Goal: Task Accomplishment & Management: Manage account settings

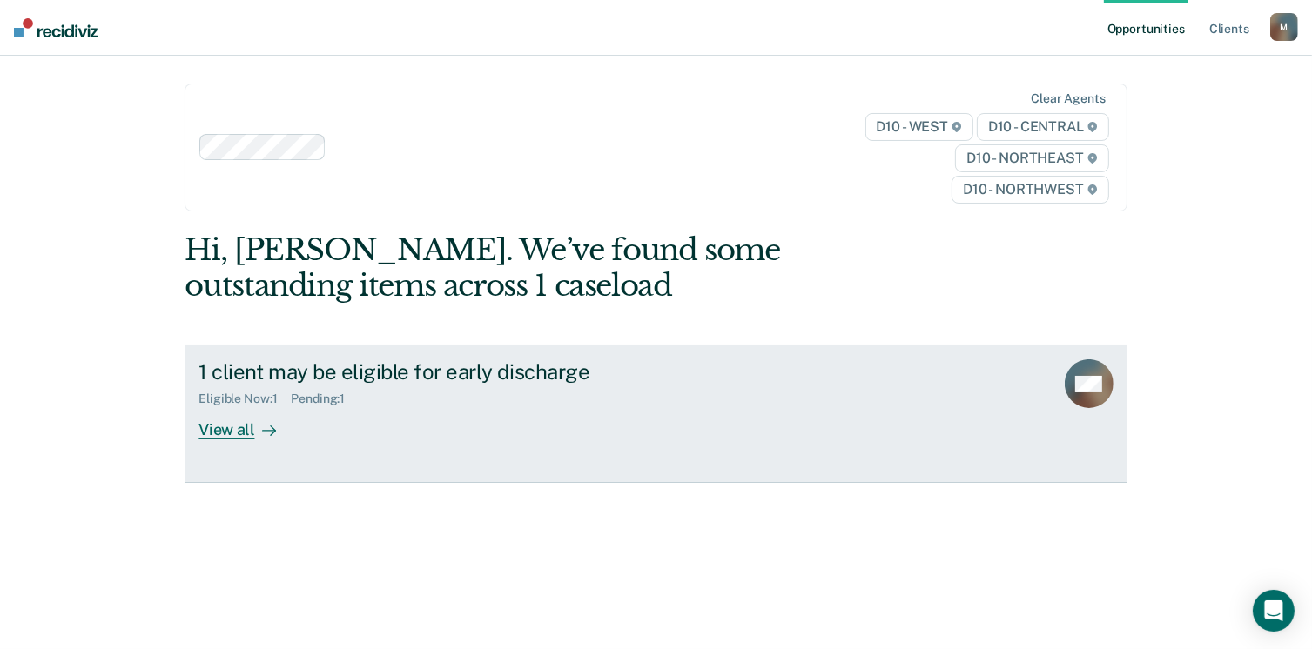
click at [262, 431] on icon at bounding box center [269, 431] width 14 height 14
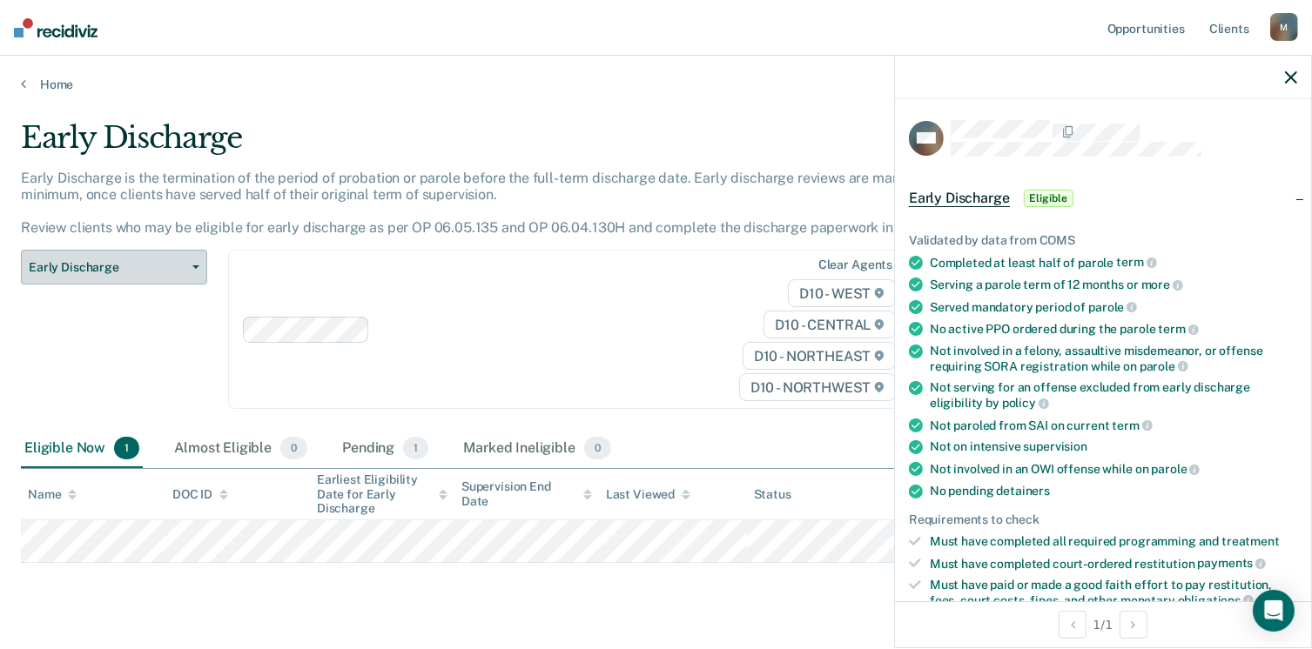
click at [198, 268] on icon "button" at bounding box center [195, 267] width 7 height 3
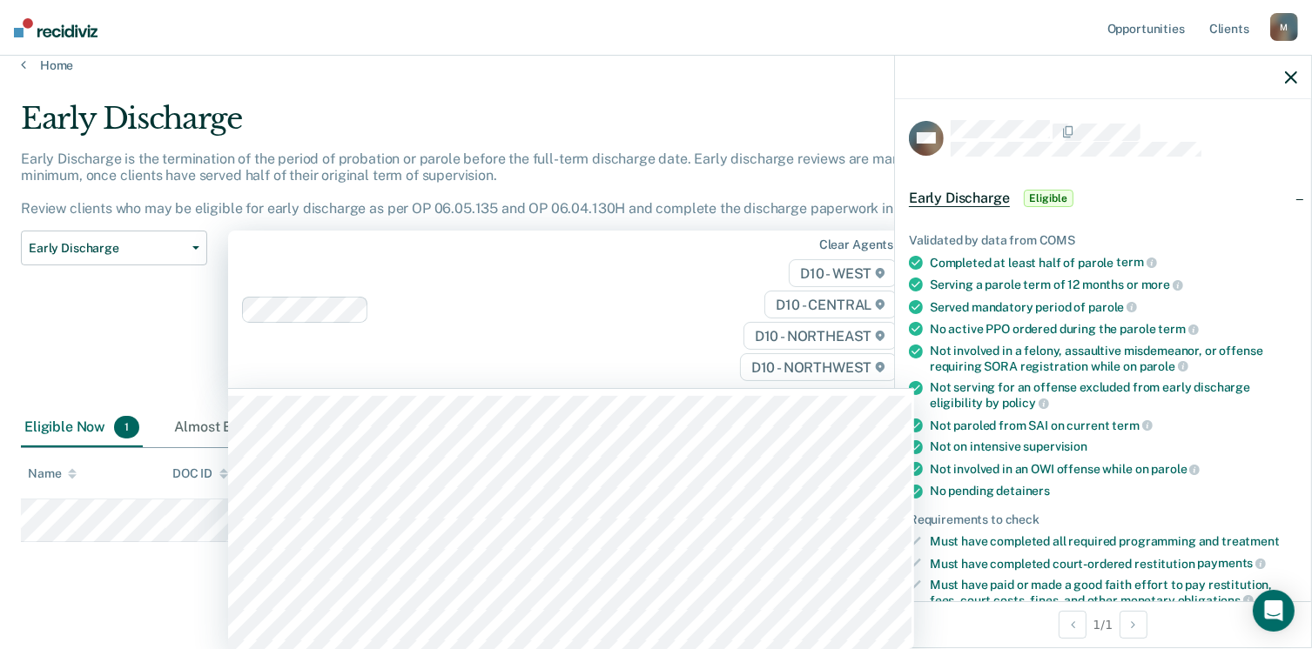
scroll to position [21, 0]
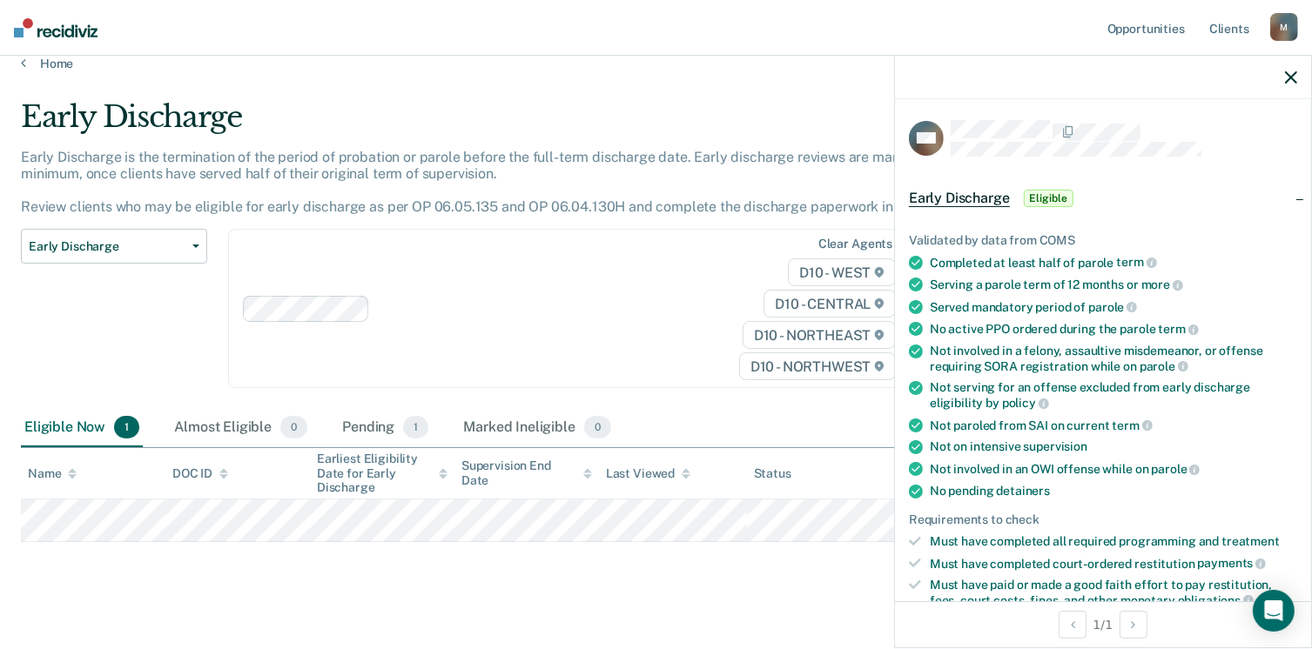
click at [1287, 77] on icon "button" at bounding box center [1291, 77] width 12 height 12
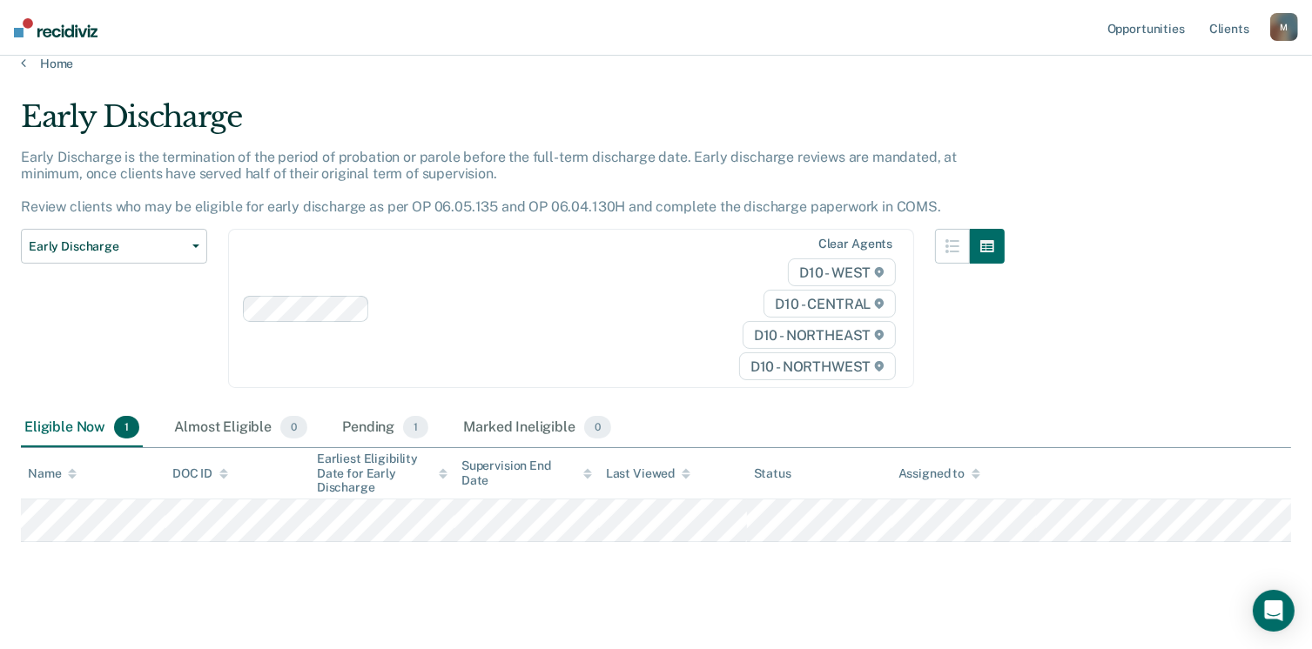
scroll to position [37, 0]
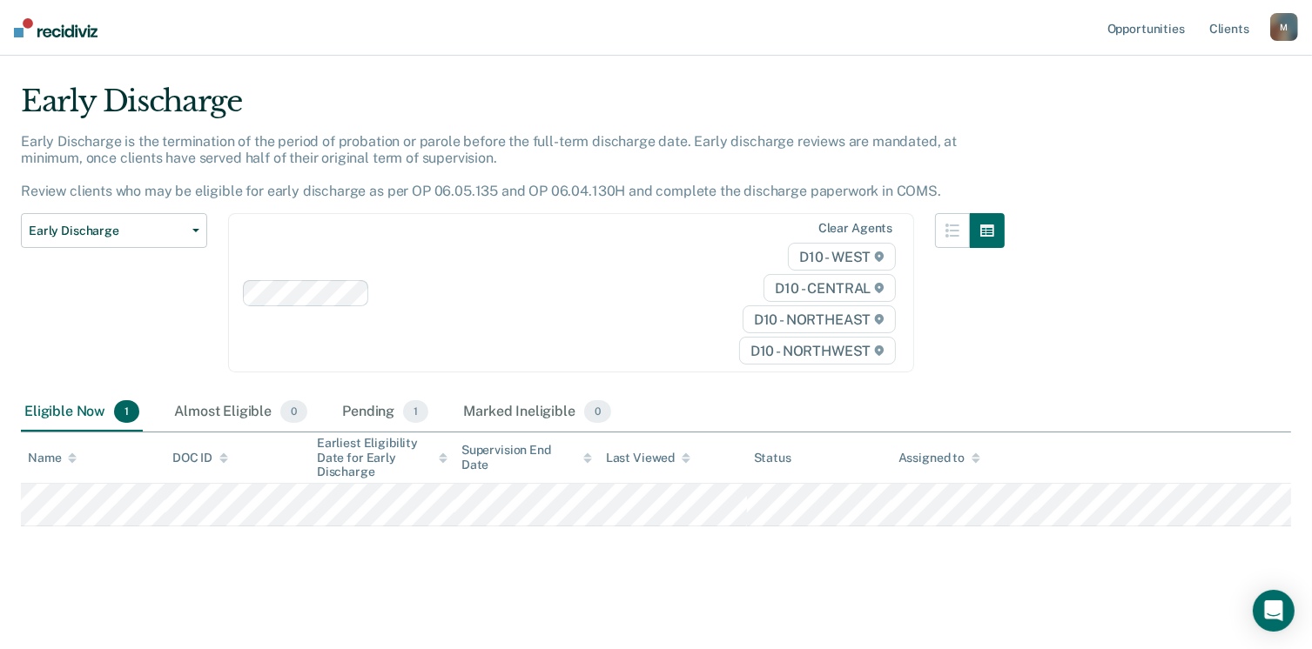
click at [1053, 391] on div "Early Discharge Early Discharge is the termination of the period of probation o…" at bounding box center [656, 303] width 1270 height 438
click at [135, 234] on span "Early Discharge" at bounding box center [107, 231] width 157 height 15
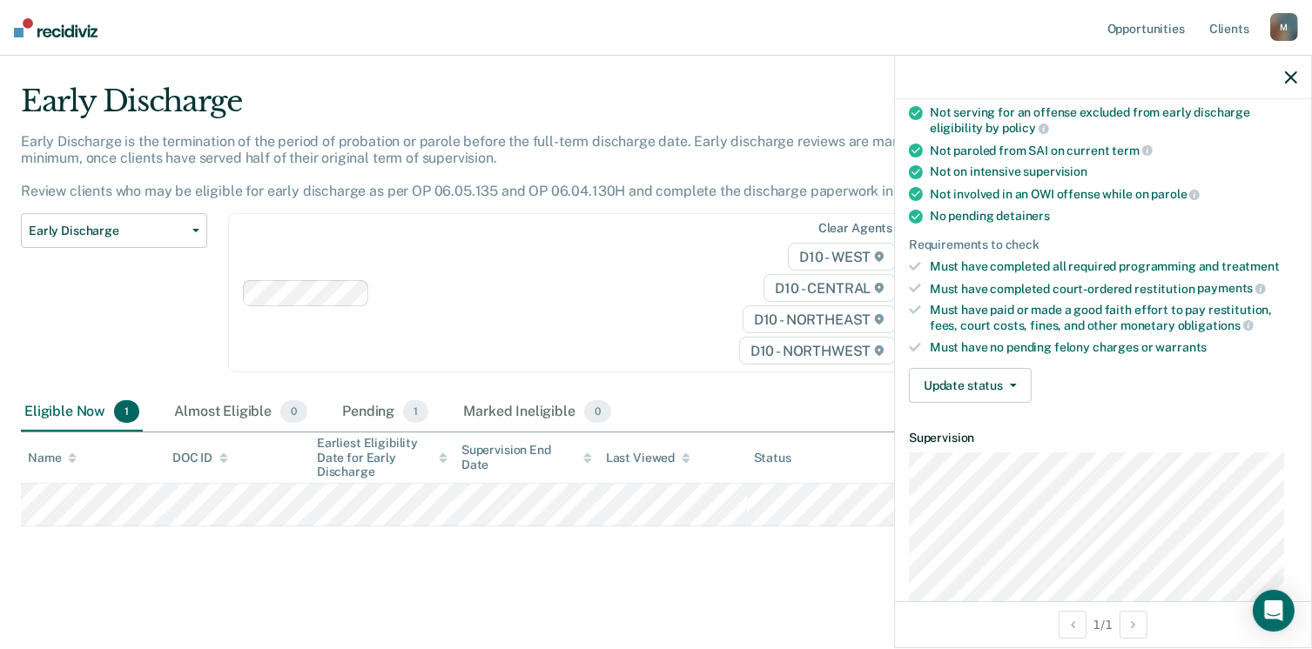
scroll to position [274, 0]
click at [752, 620] on main "Early Discharge Early Discharge is the termination of the period of probation o…" at bounding box center [656, 351] width 1312 height 591
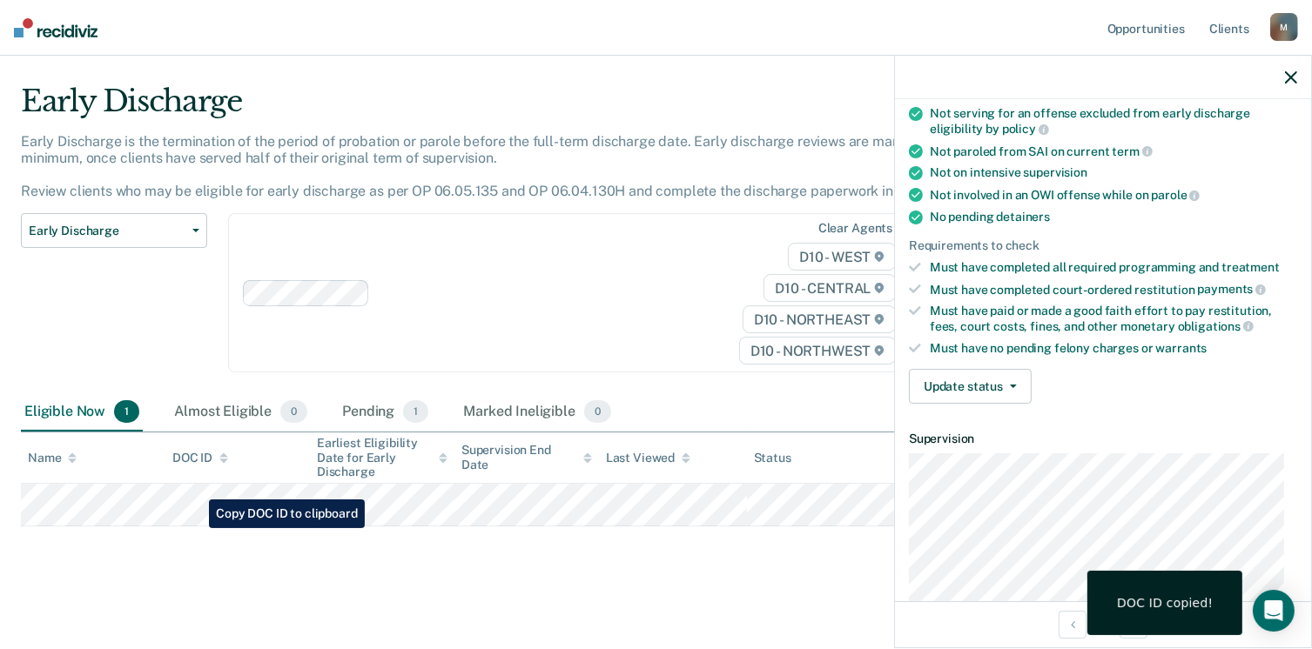
click at [361, 581] on main "Early Discharge Early Discharge is the termination of the period of probation o…" at bounding box center [656, 351] width 1312 height 591
click at [531, 230] on div "Clear agents D10 - WEST D10 - CENTRAL D10 - NORTHEAST D10 - NORTHWEST" at bounding box center [571, 292] width 686 height 159
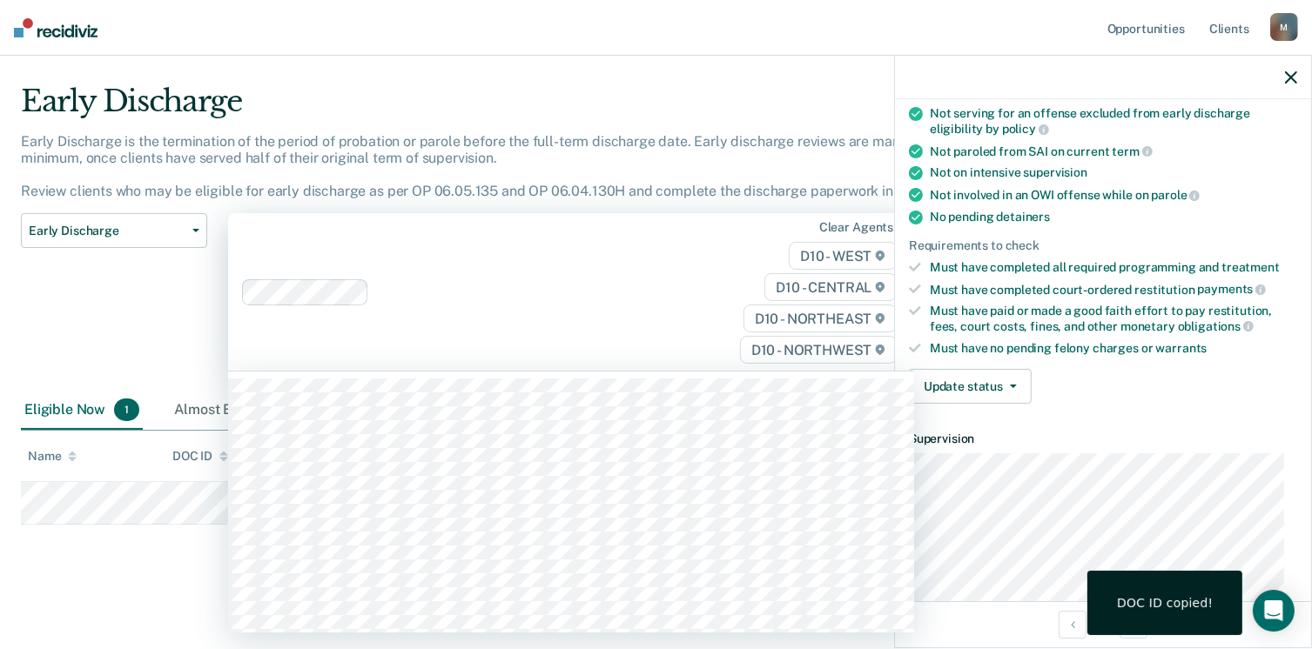
scroll to position [35, 0]
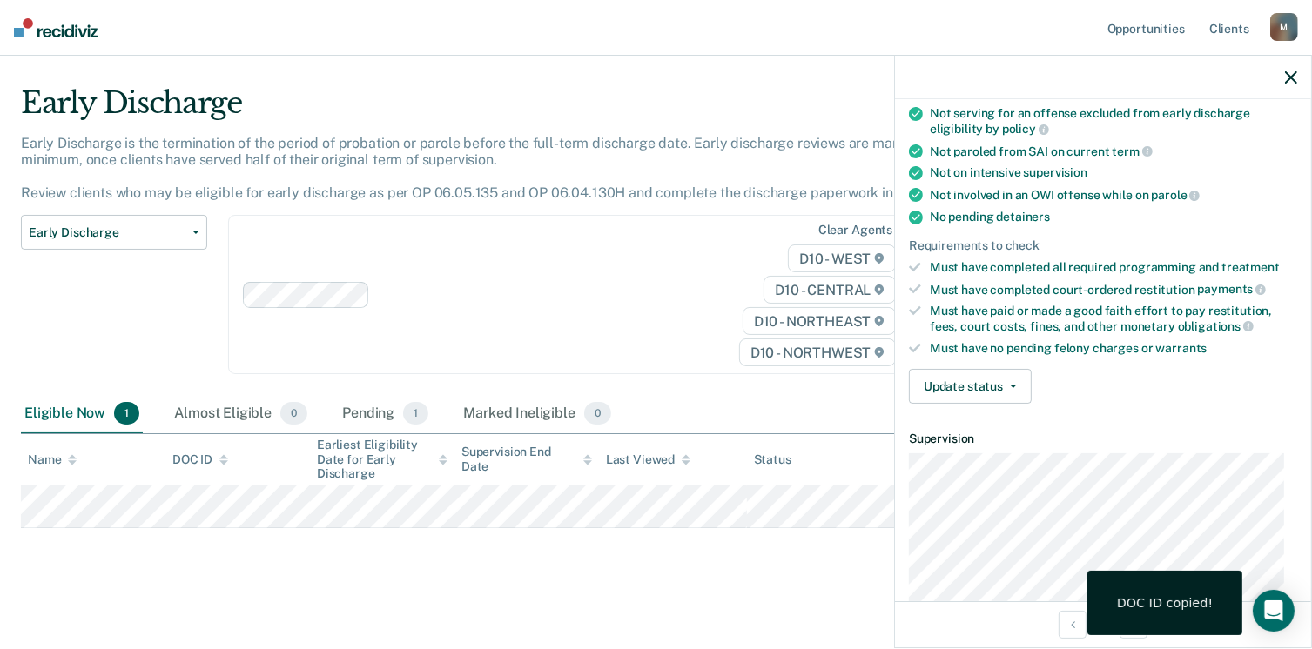
click at [129, 269] on div "Early Discharge Classification Review Early Discharge Minimum Telephone Reporti…" at bounding box center [114, 305] width 186 height 180
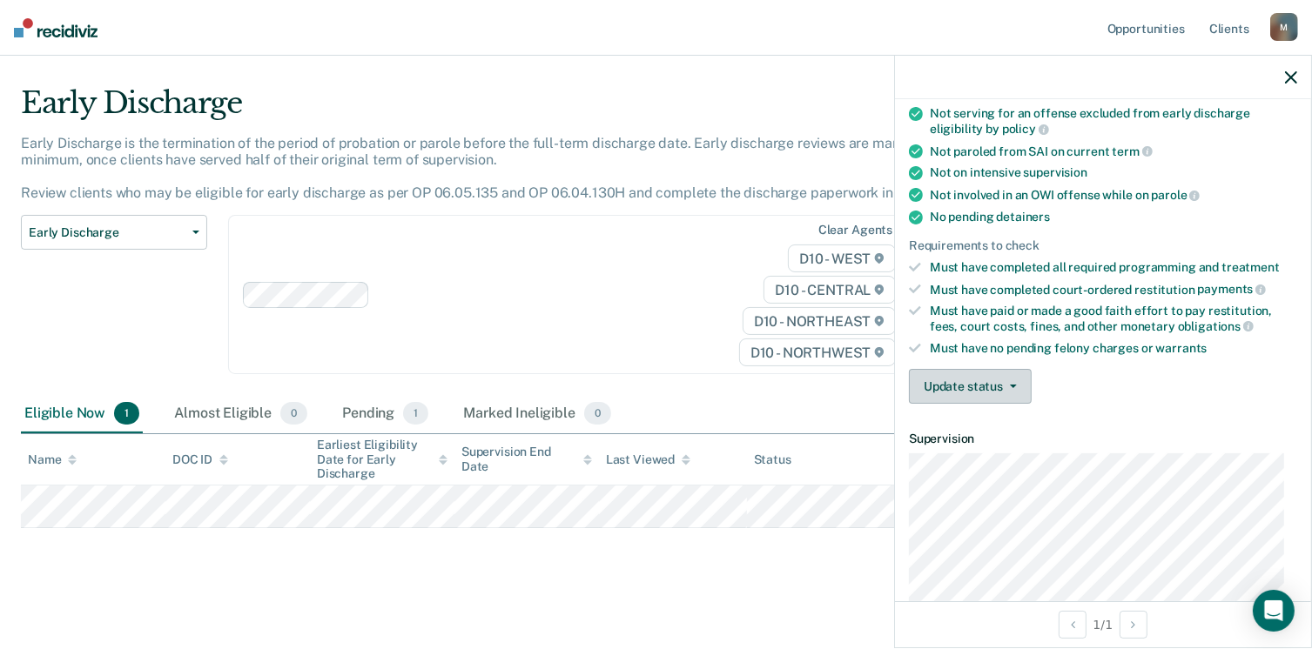
click at [1013, 381] on button "Update status" at bounding box center [970, 386] width 123 height 35
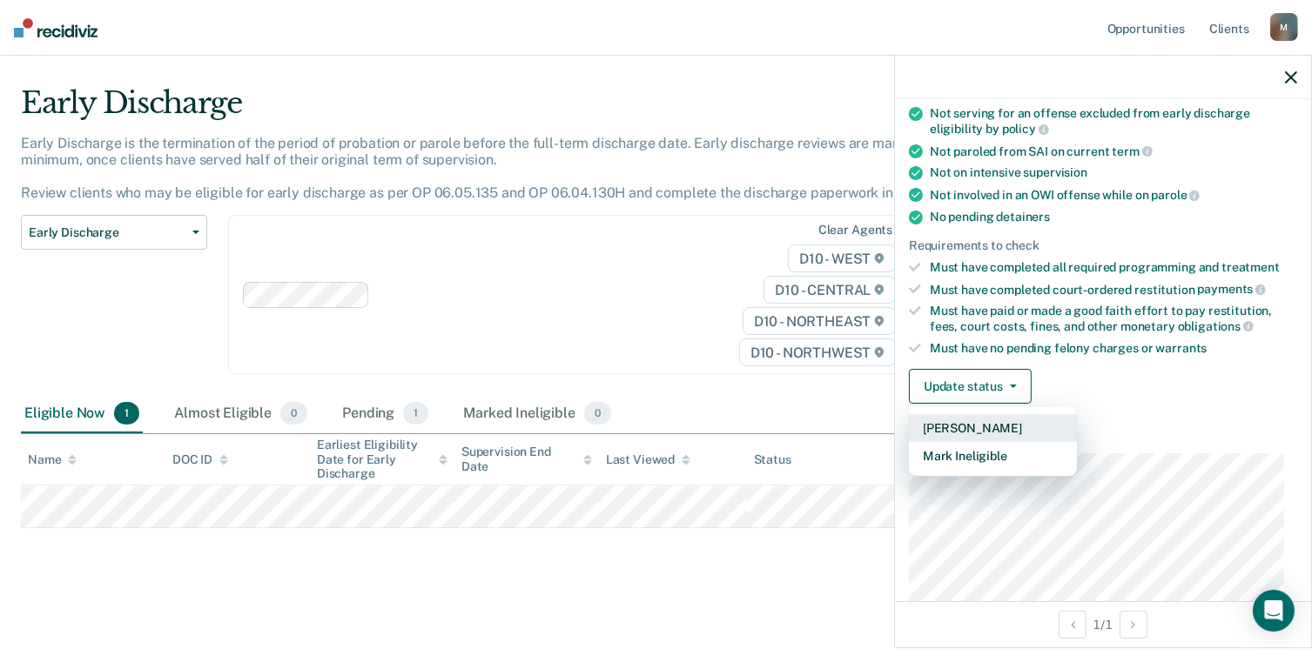
click at [1007, 420] on button "[PERSON_NAME]" at bounding box center [993, 428] width 168 height 28
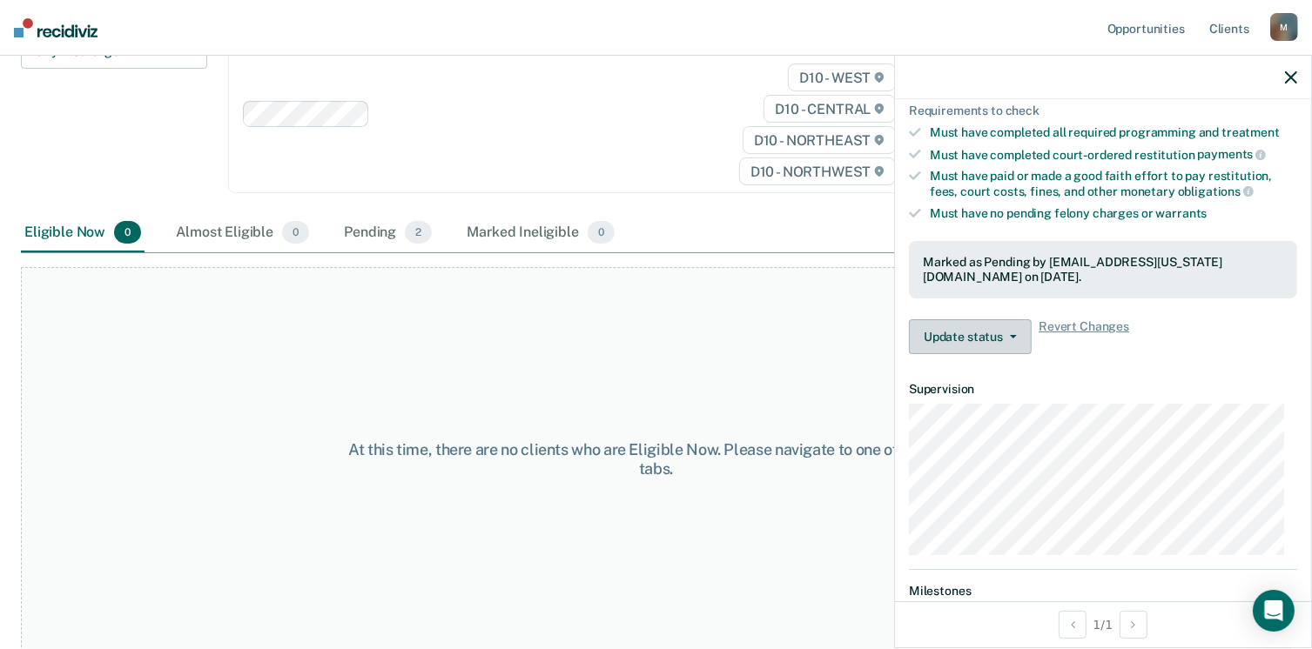
scroll to position [411, 0]
click at [1012, 333] on icon "button" at bounding box center [1013, 334] width 7 height 3
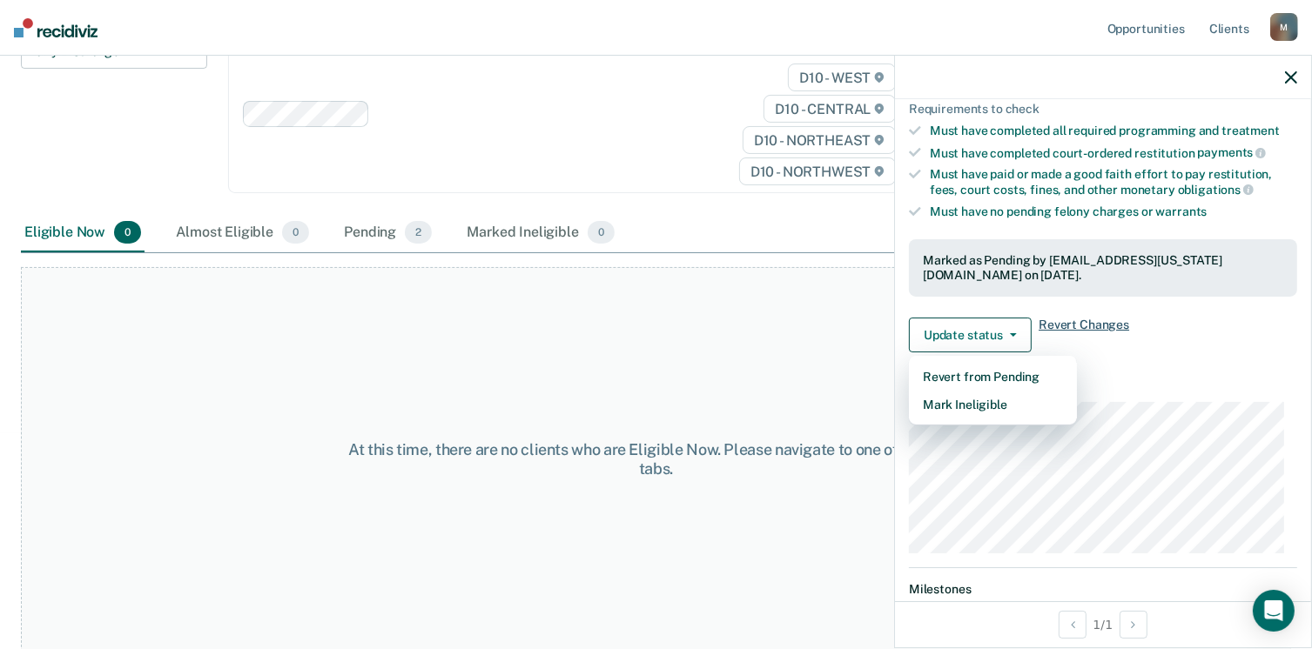
click at [1092, 318] on span "Revert Changes" at bounding box center [1084, 335] width 91 height 35
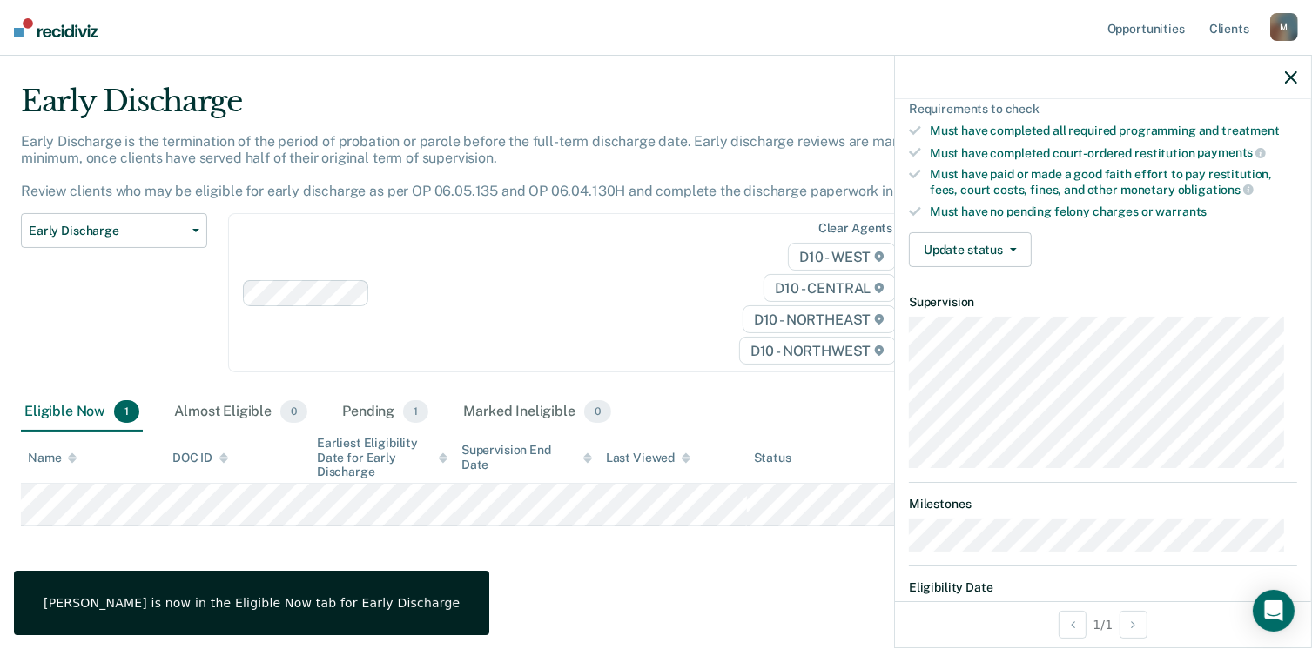
scroll to position [470, 0]
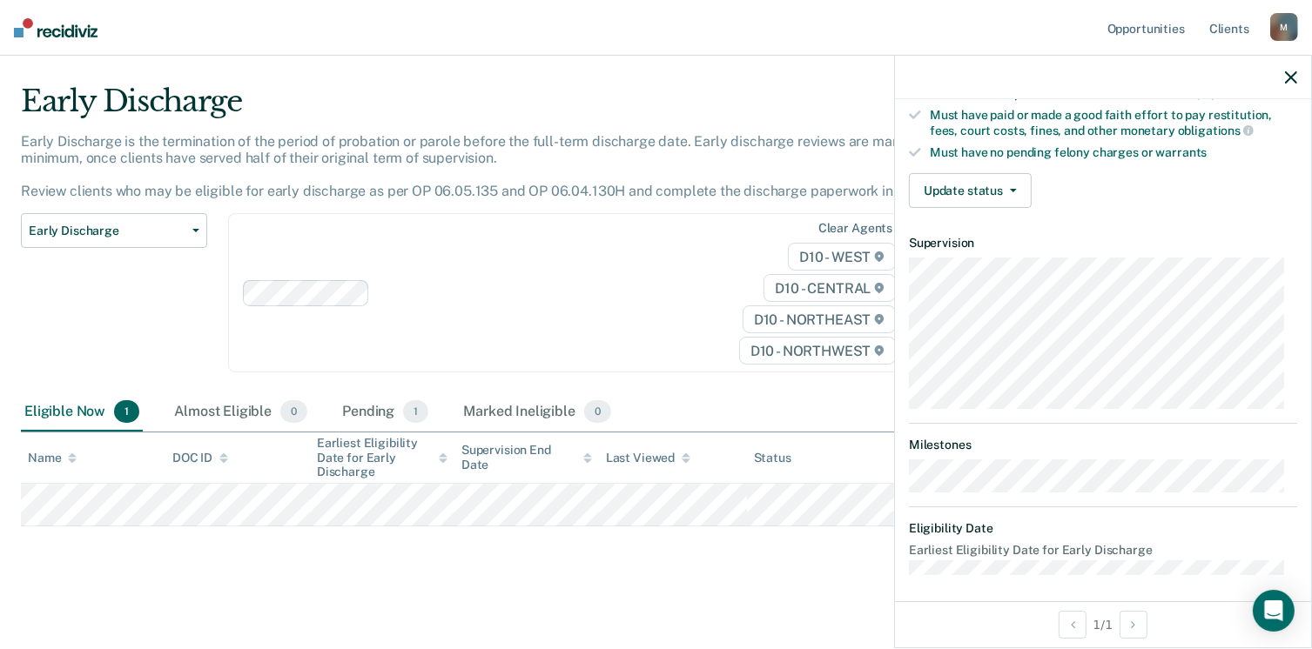
click at [69, 401] on div "Eligible Now 1" at bounding box center [82, 412] width 122 height 38
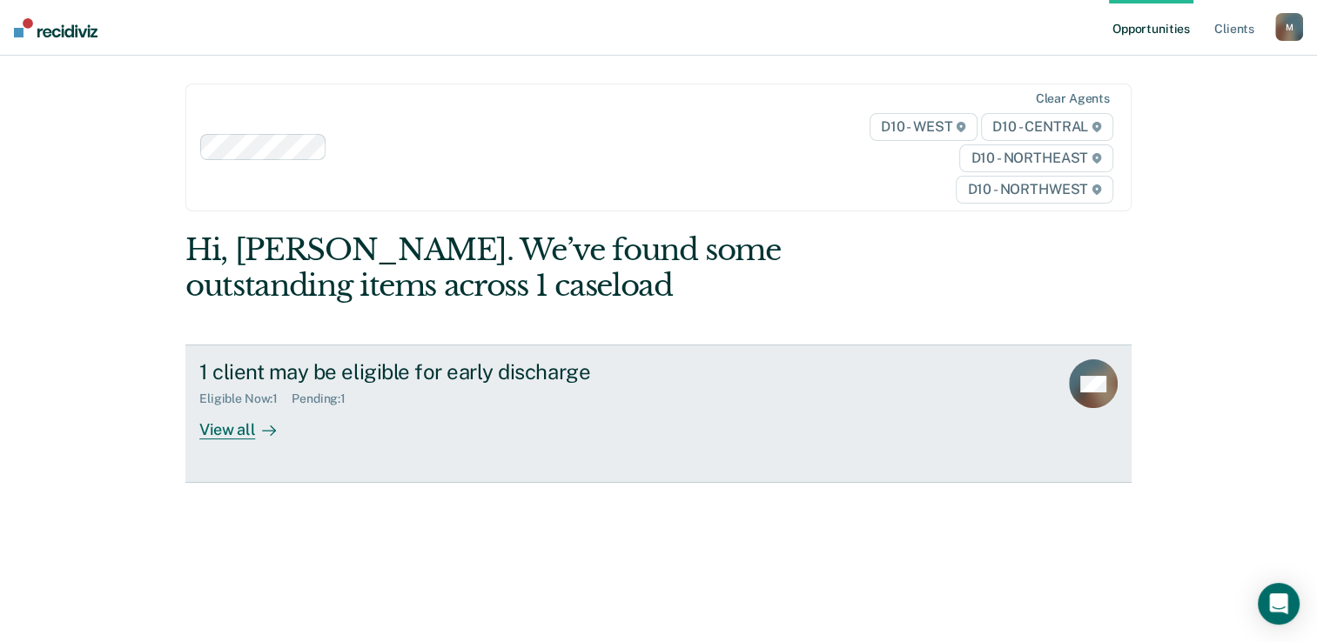
click at [252, 440] on link "1 client may be eligible for early discharge Eligible Now : 1 Pending : 1 View …" at bounding box center [658, 414] width 946 height 138
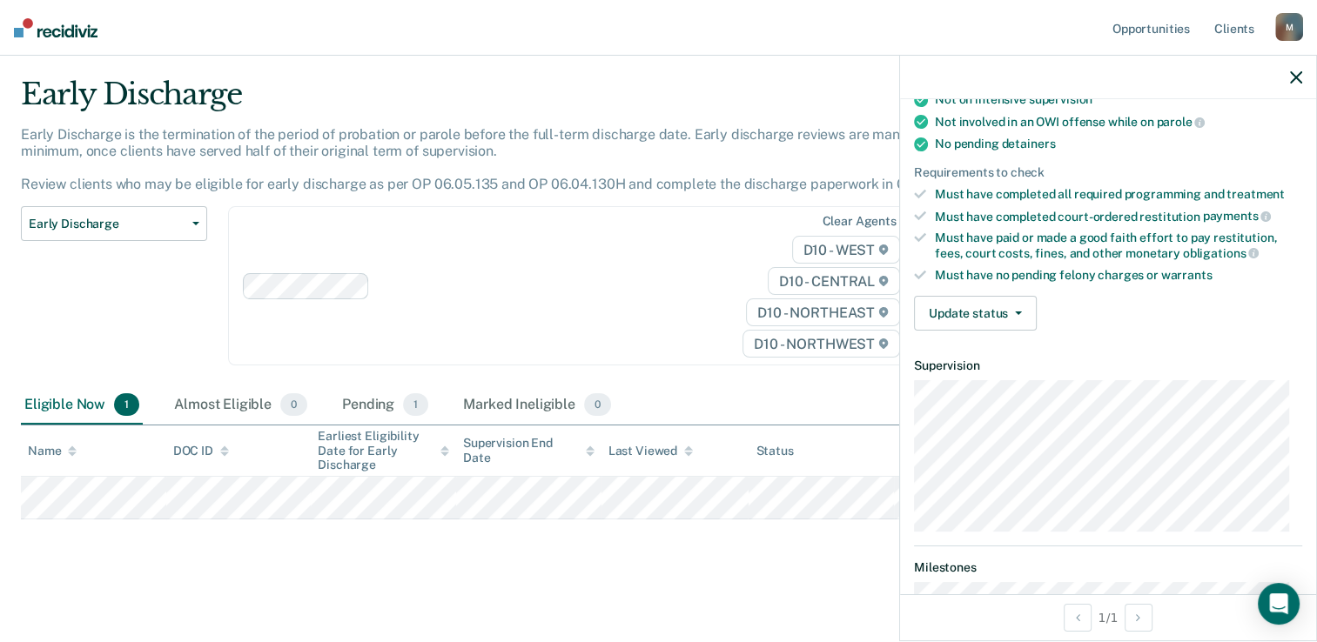
scroll to position [344, 0]
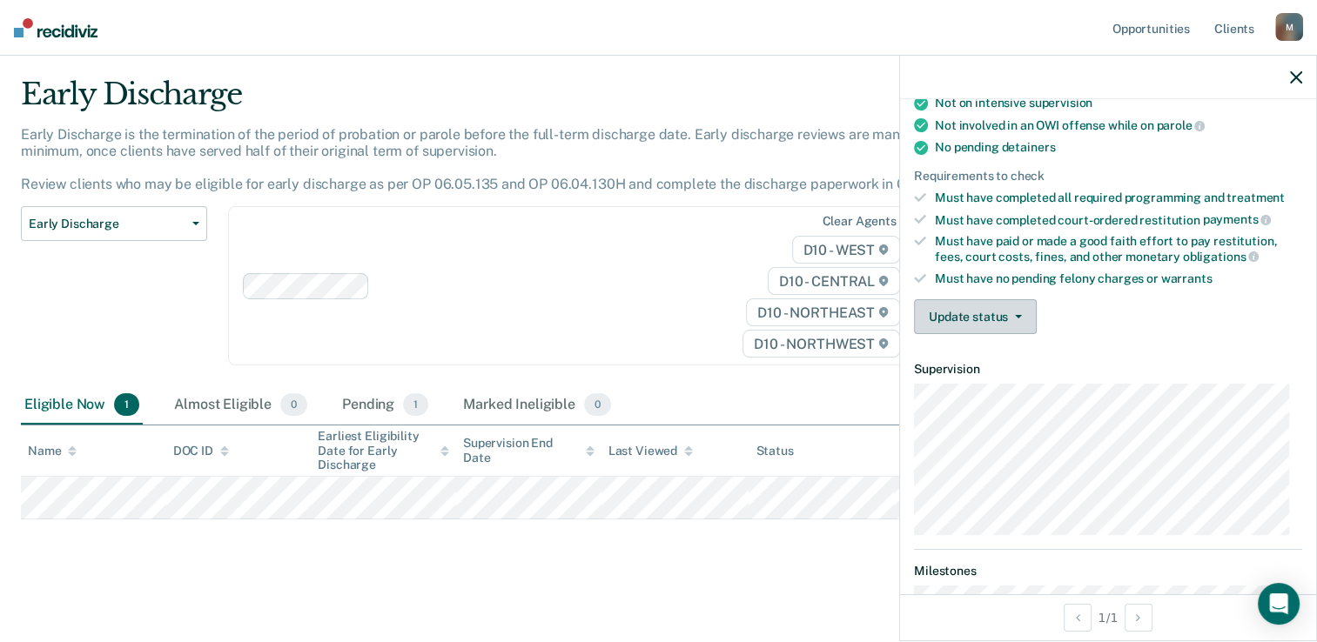
click at [1017, 315] on icon "button" at bounding box center [1018, 316] width 7 height 3
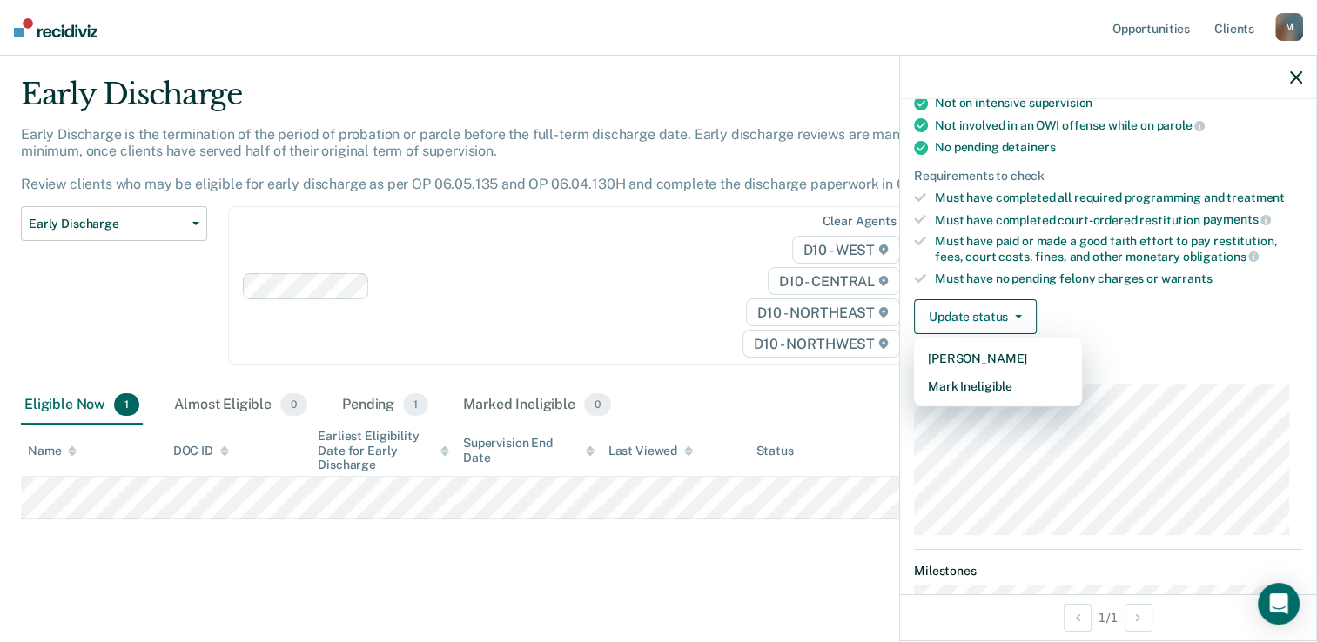
click at [1220, 324] on div "Update status Mark Pending Mark Ineligible" at bounding box center [1108, 316] width 388 height 35
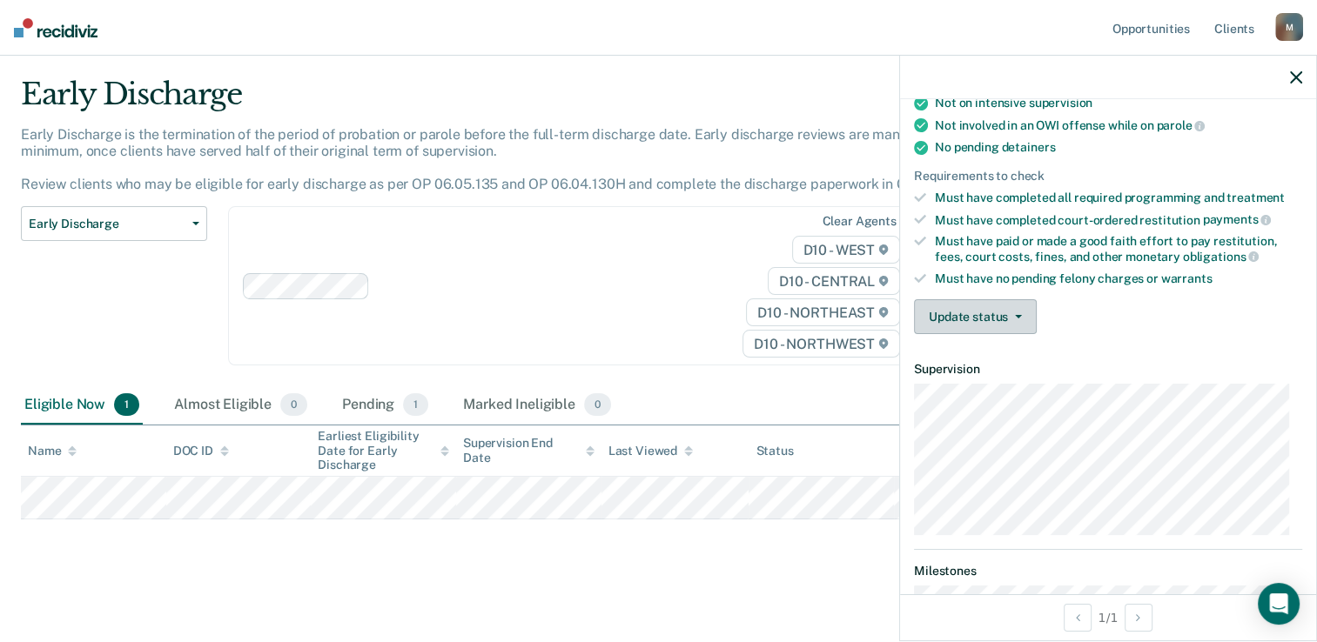
click at [1015, 315] on icon "button" at bounding box center [1018, 316] width 7 height 3
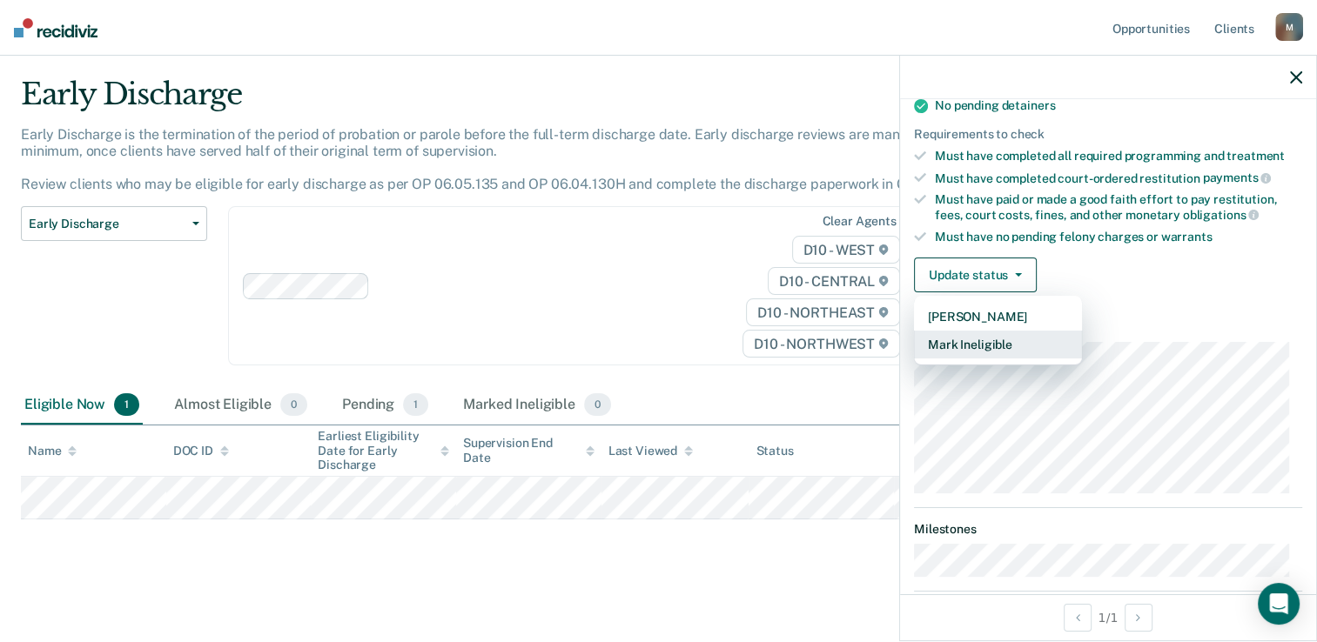
scroll to position [381, 0]
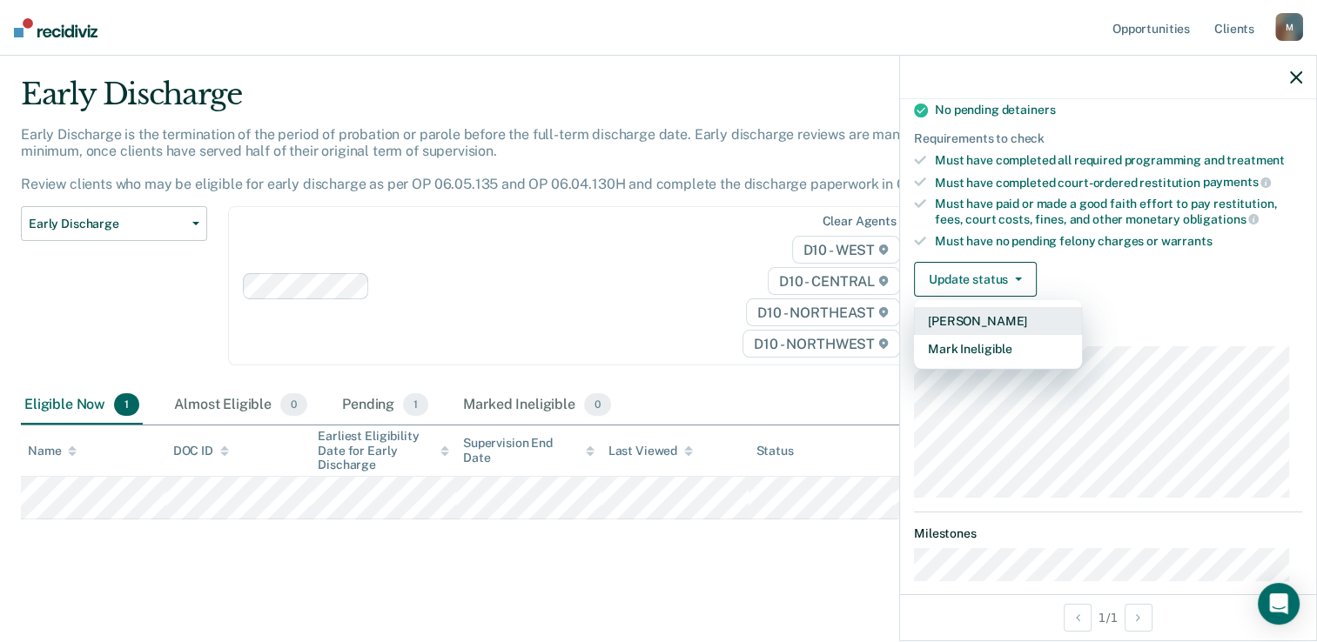
click at [1025, 310] on button "[PERSON_NAME]" at bounding box center [998, 321] width 168 height 28
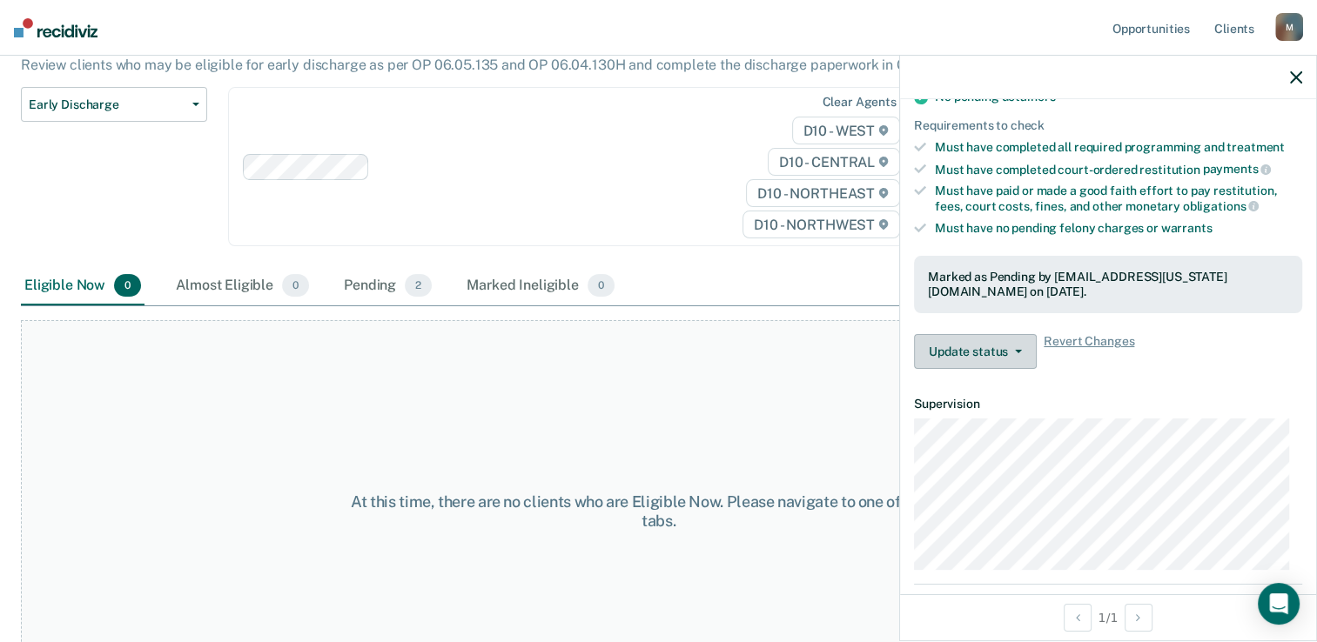
scroll to position [383, 0]
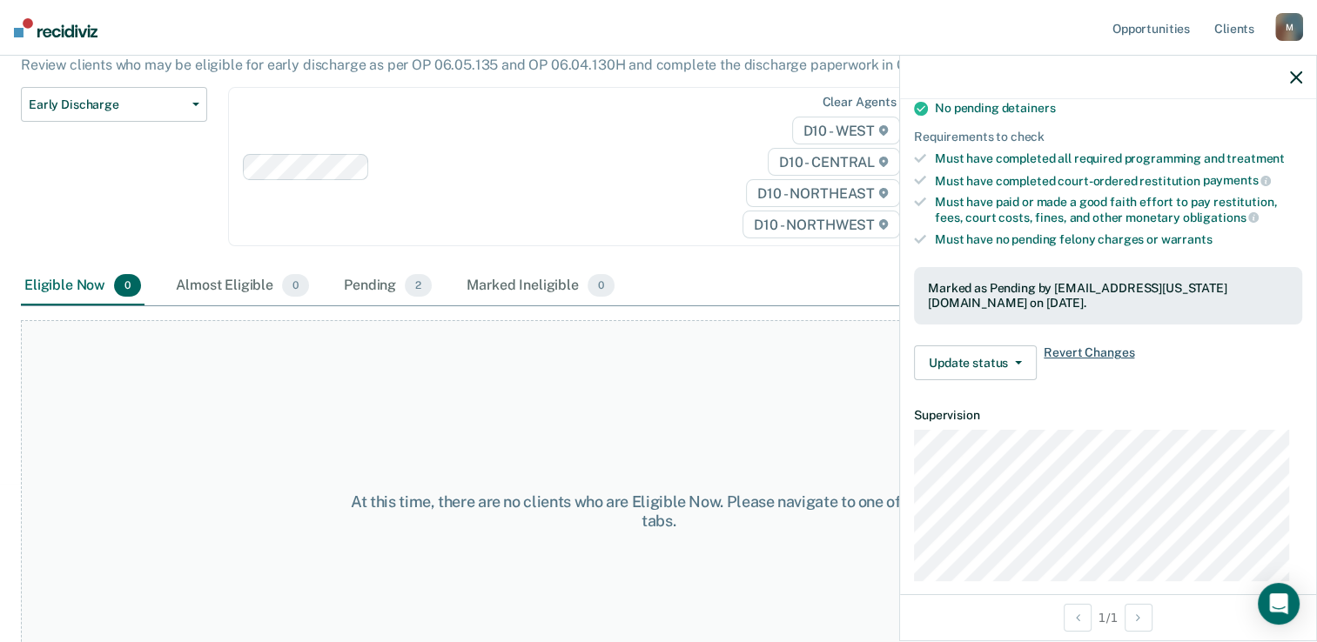
click at [1083, 346] on span "Revert Changes" at bounding box center [1089, 363] width 91 height 35
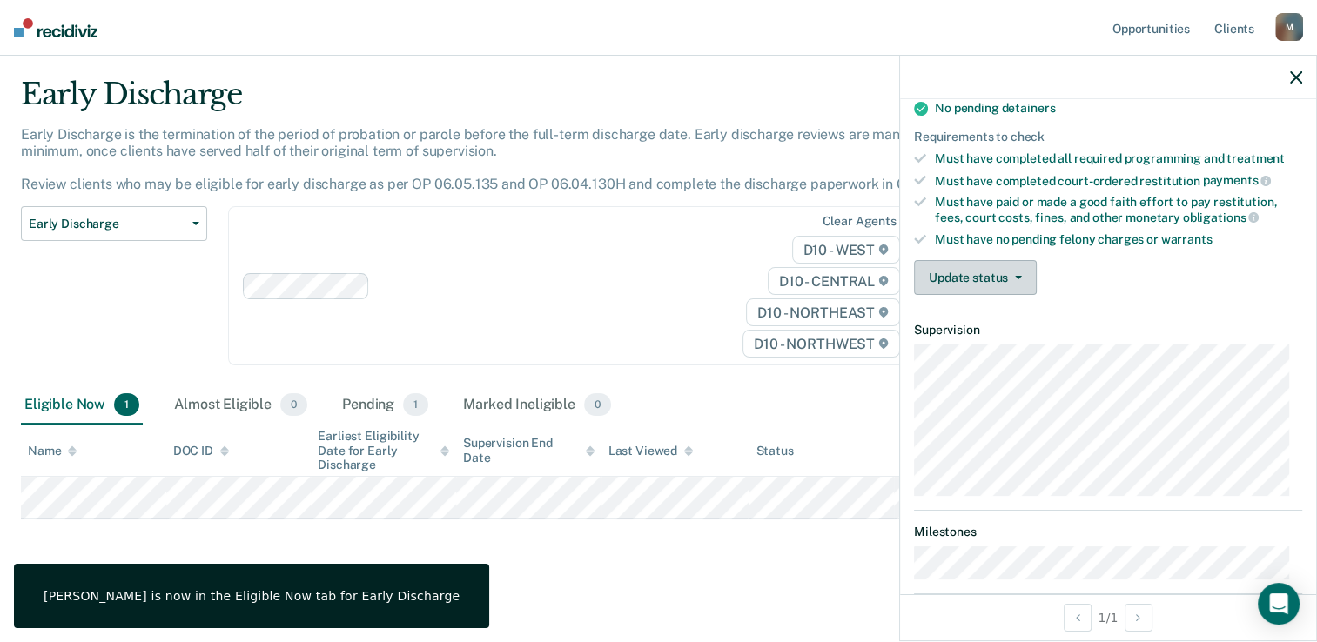
click at [1010, 272] on button "Update status" at bounding box center [975, 277] width 123 height 35
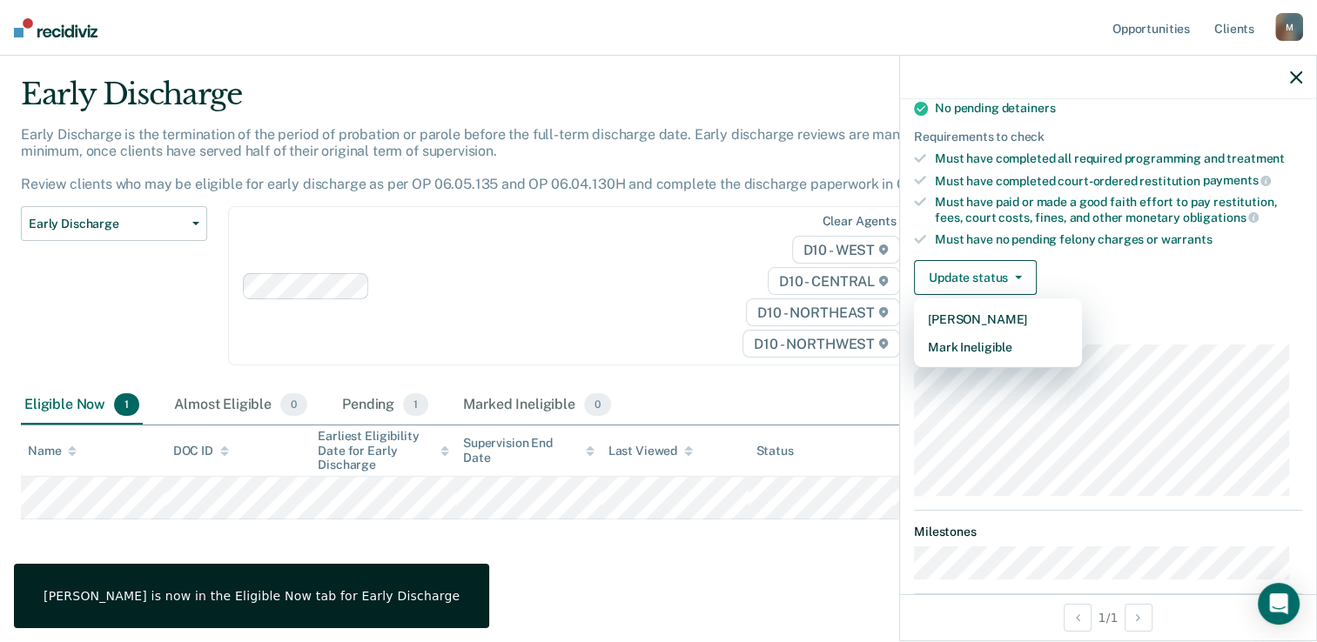
click at [1213, 299] on div "Validated by data from COMS Completed at least half of parole term Serving a pa…" at bounding box center [1108, 65] width 416 height 487
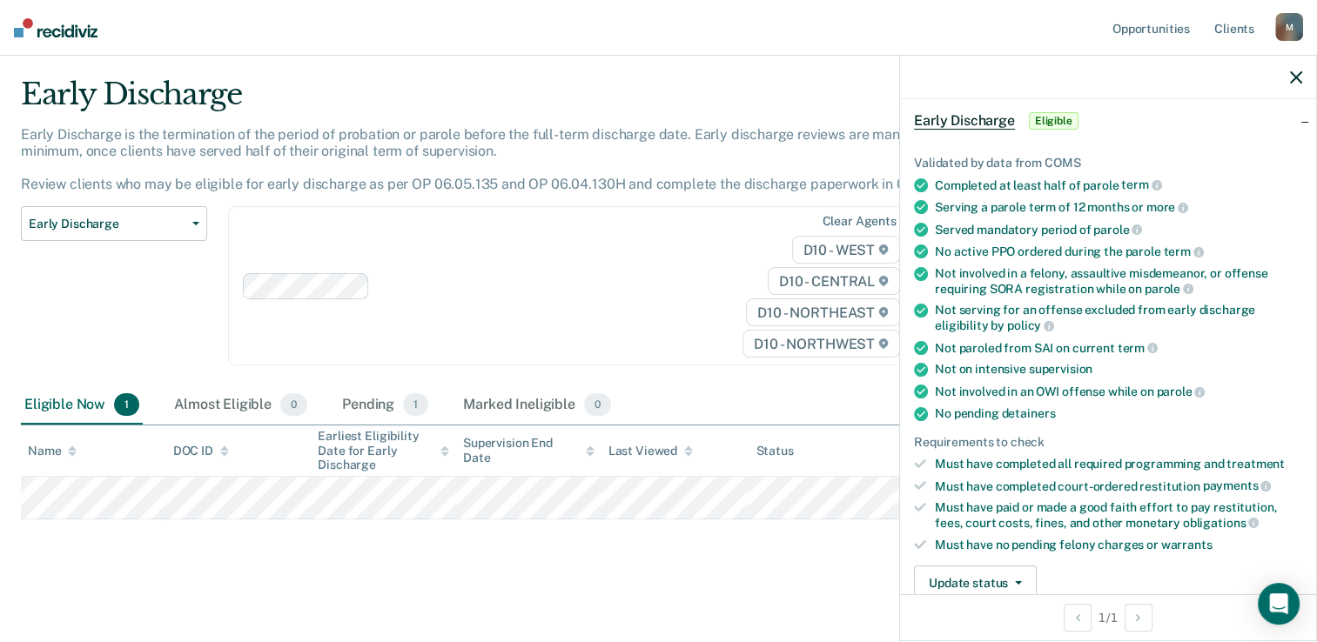
scroll to position [79, 0]
click at [966, 577] on button "Update status" at bounding box center [975, 581] width 123 height 35
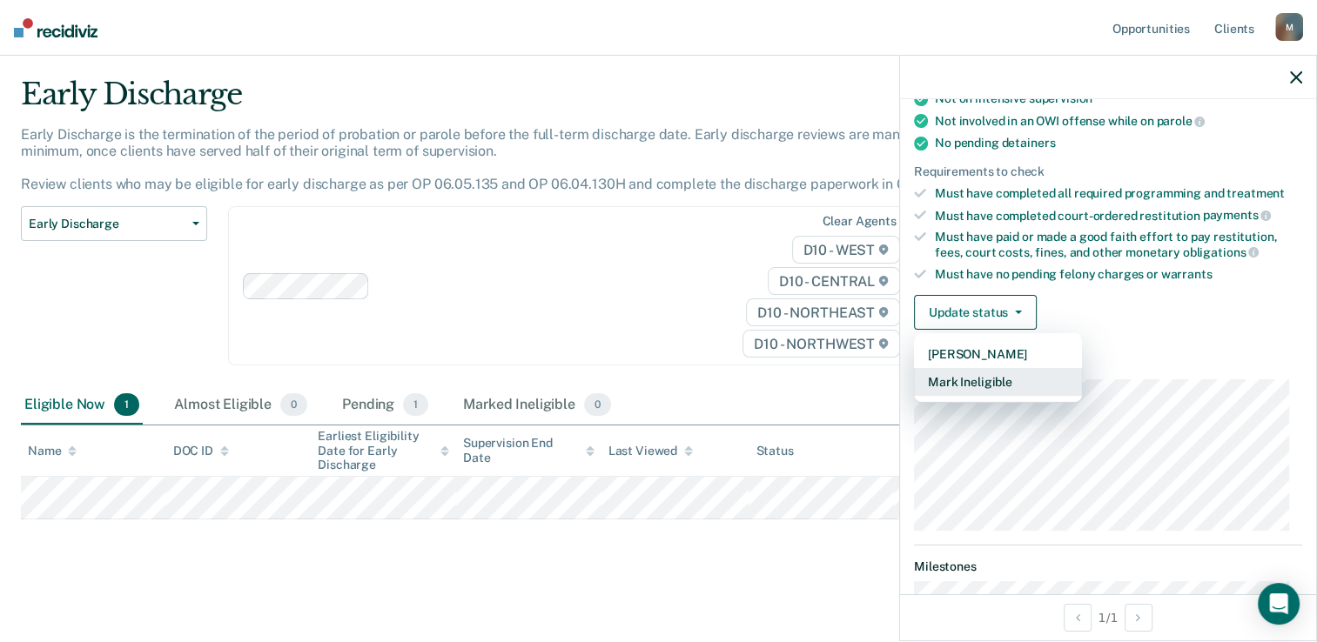
click at [974, 380] on button "Mark Ineligible" at bounding box center [998, 382] width 168 height 28
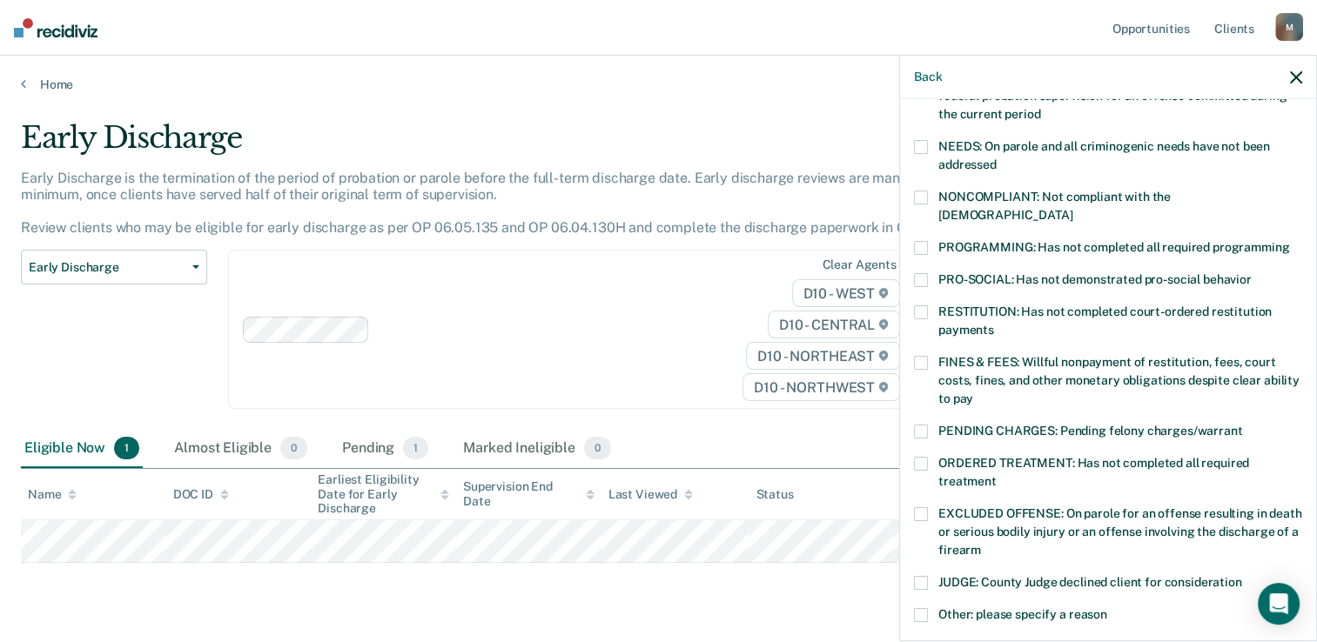
scroll to position [0, 0]
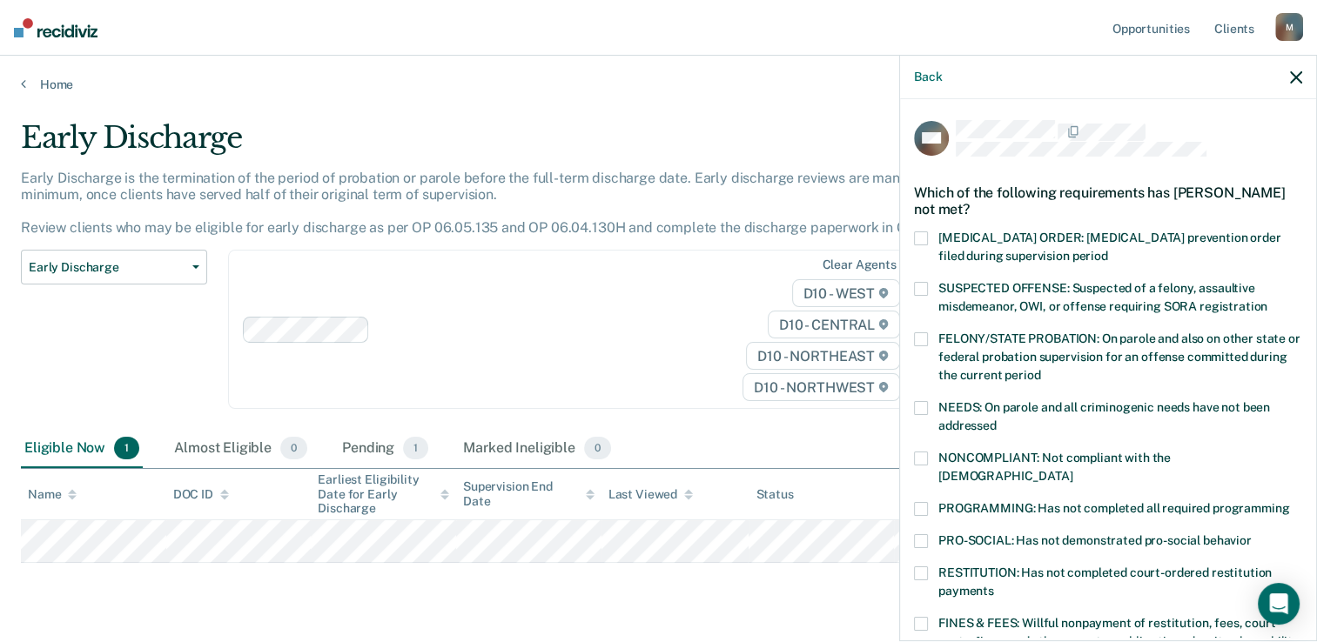
click at [1299, 84] on icon "button" at bounding box center [1296, 77] width 12 height 12
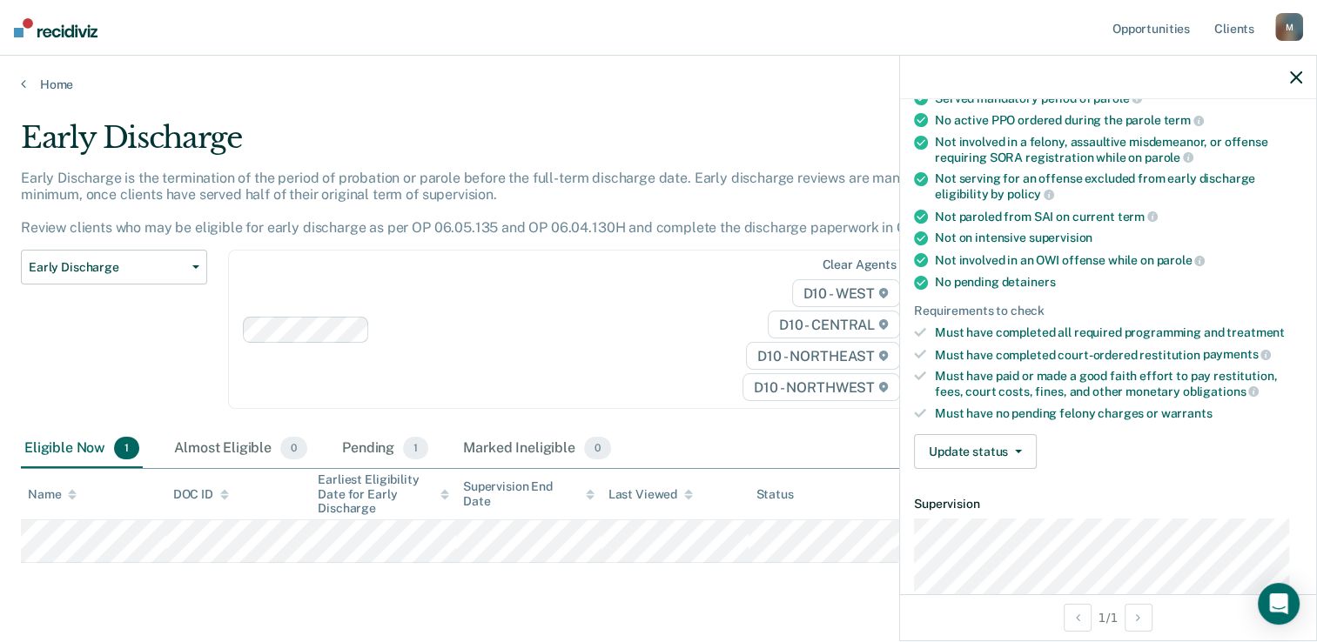
scroll to position [212, 0]
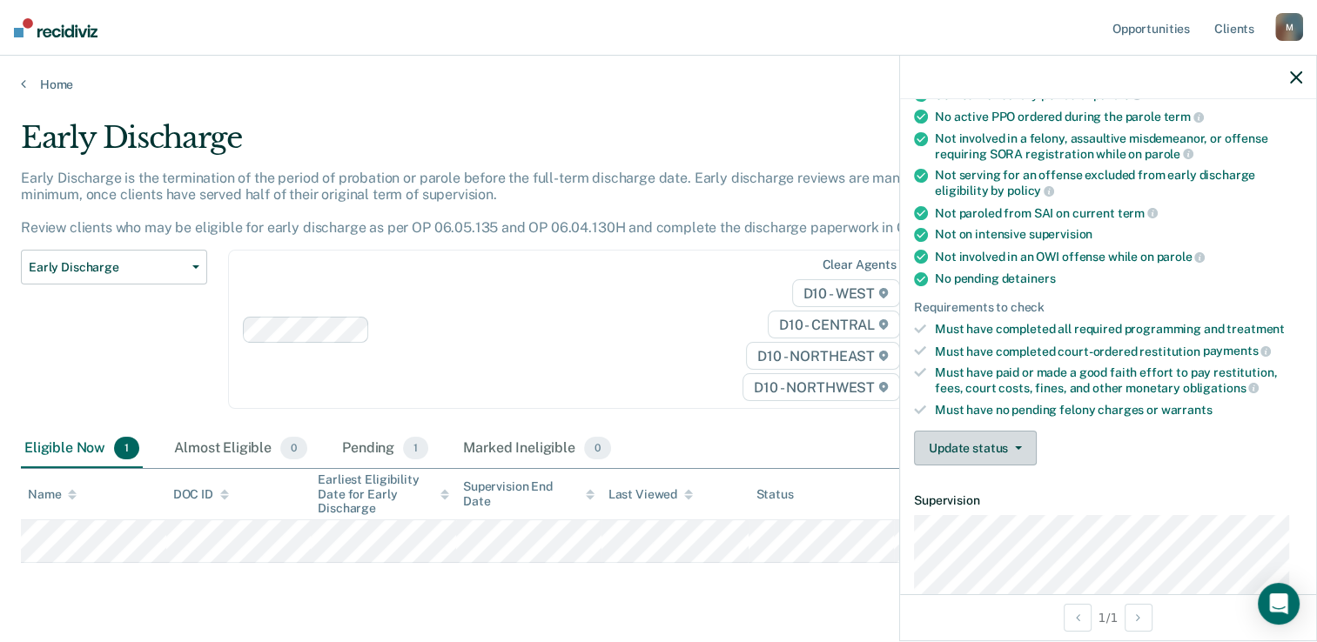
click at [1017, 447] on icon "button" at bounding box center [1018, 448] width 7 height 3
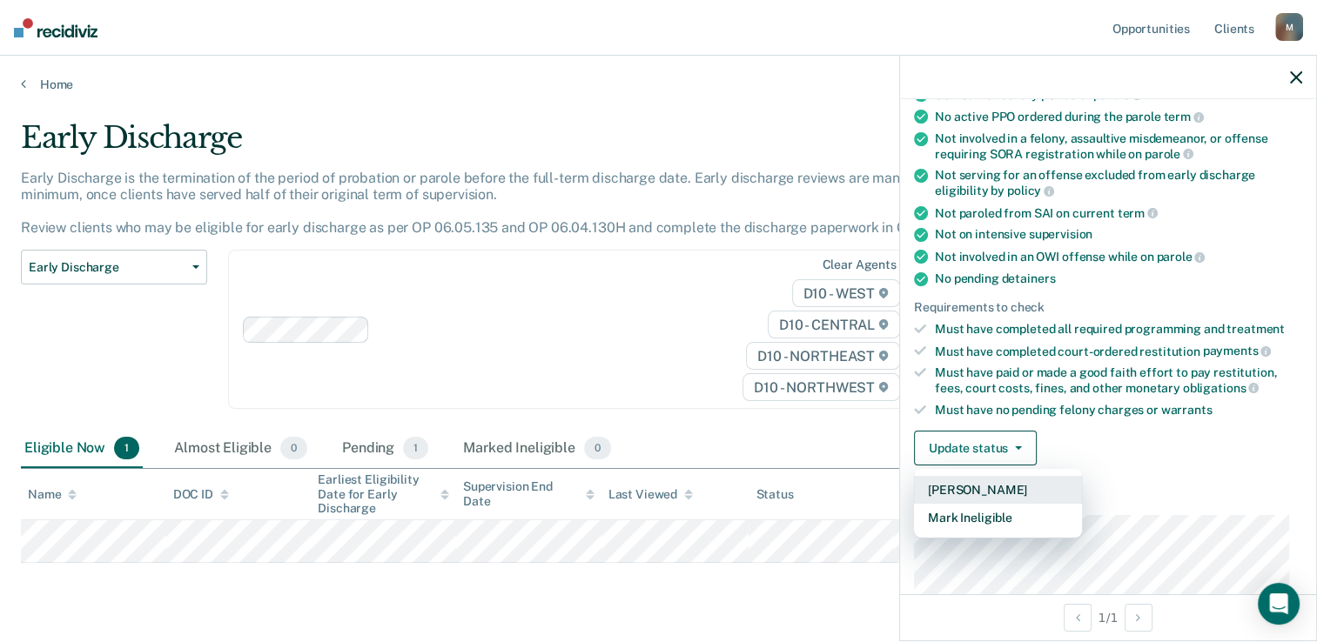
click at [1038, 481] on button "[PERSON_NAME]" at bounding box center [998, 490] width 168 height 28
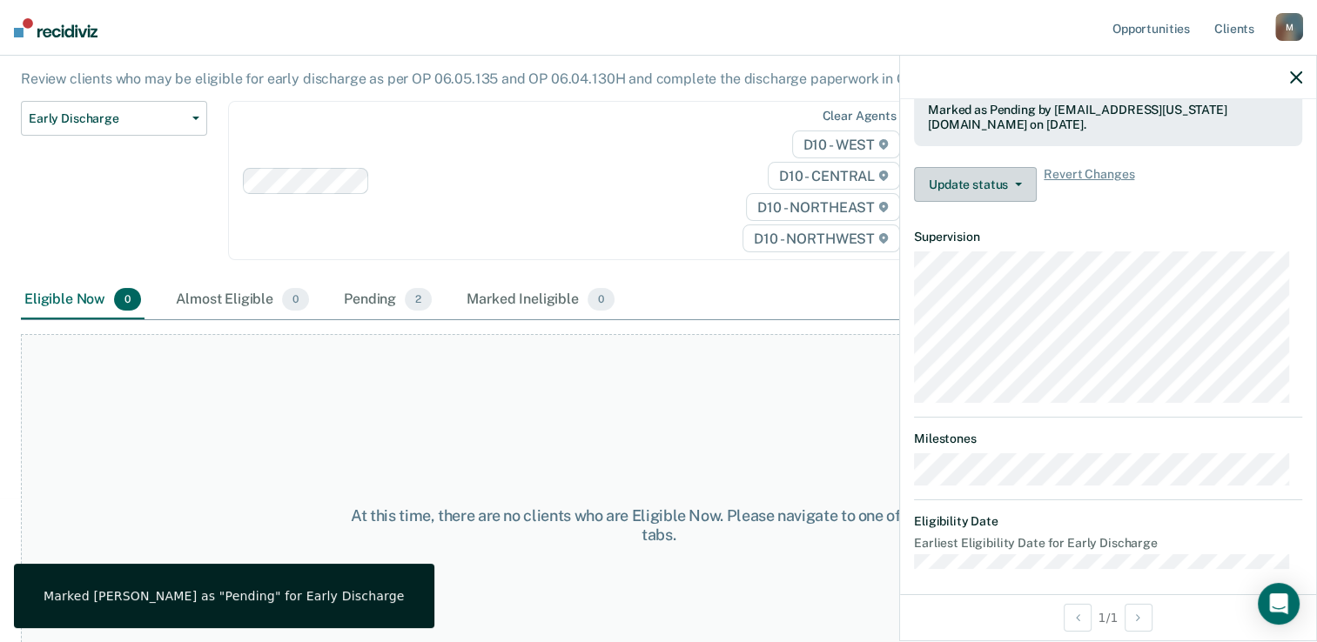
scroll to position [219, 0]
